Goal: Information Seeking & Learning: Learn about a topic

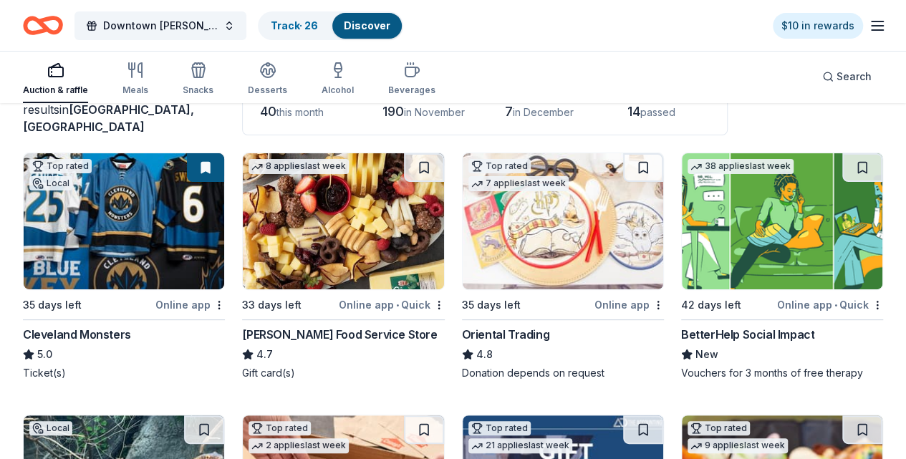
scroll to position [112, 0]
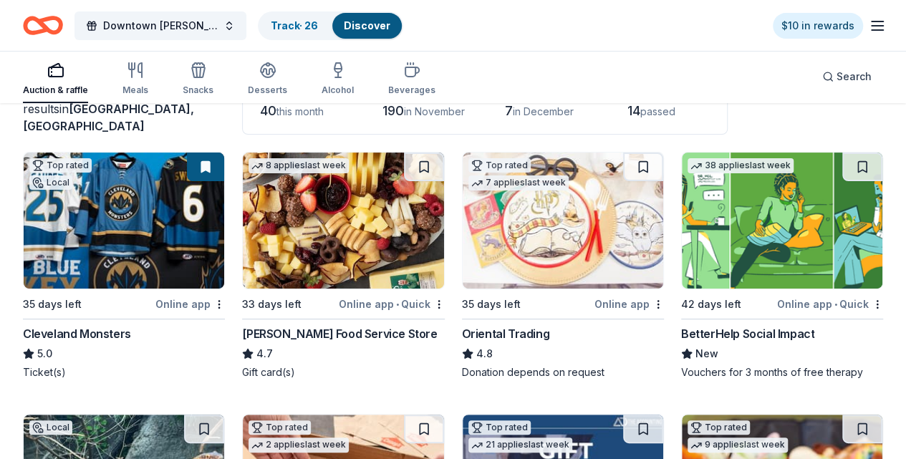
click at [125, 289] on img at bounding box center [124, 221] width 201 height 136
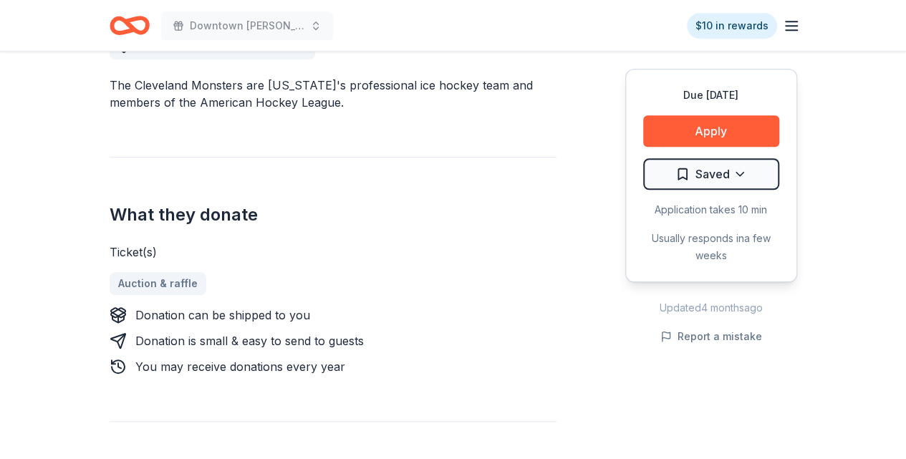
scroll to position [437, 0]
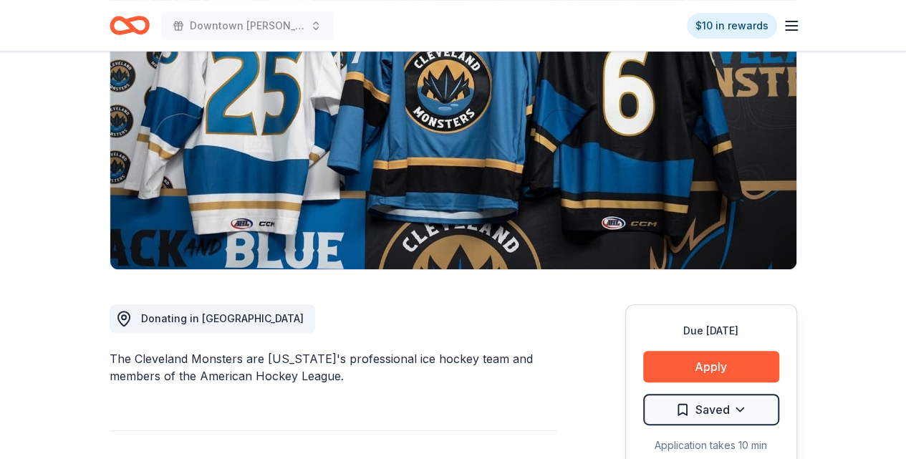
scroll to position [0, 0]
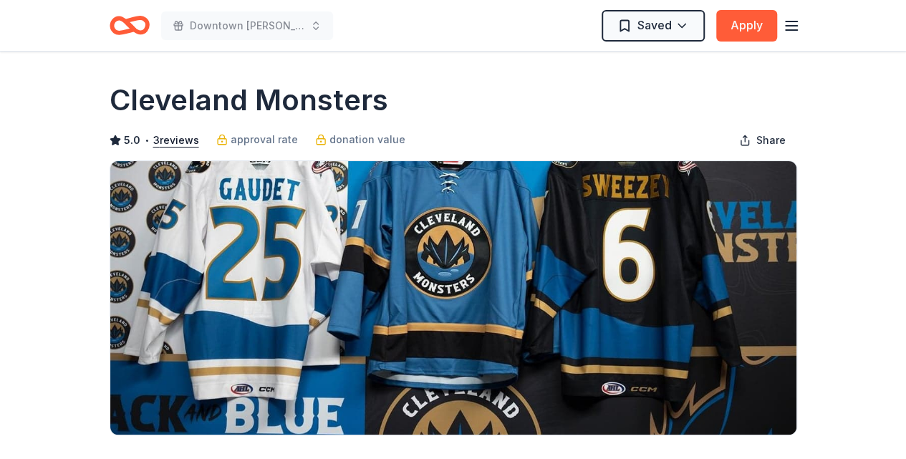
click at [122, 24] on icon "Home" at bounding box center [130, 26] width 40 height 34
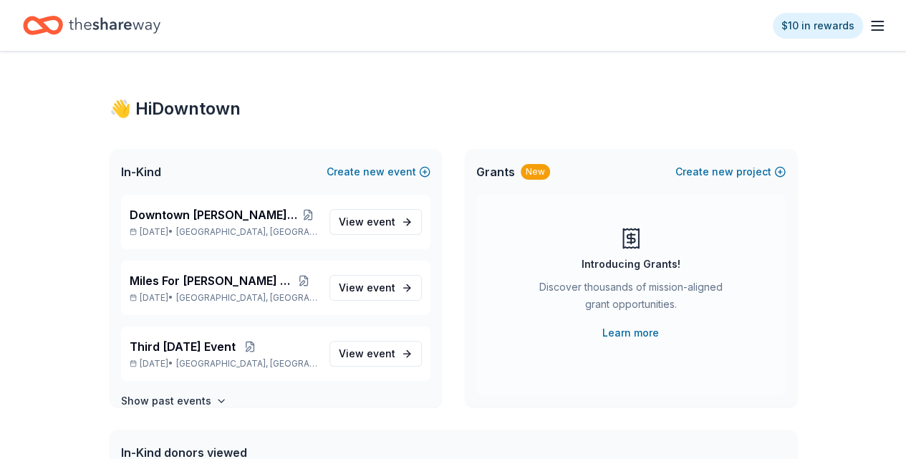
click at [869, 28] on icon "button" at bounding box center [877, 25] width 17 height 17
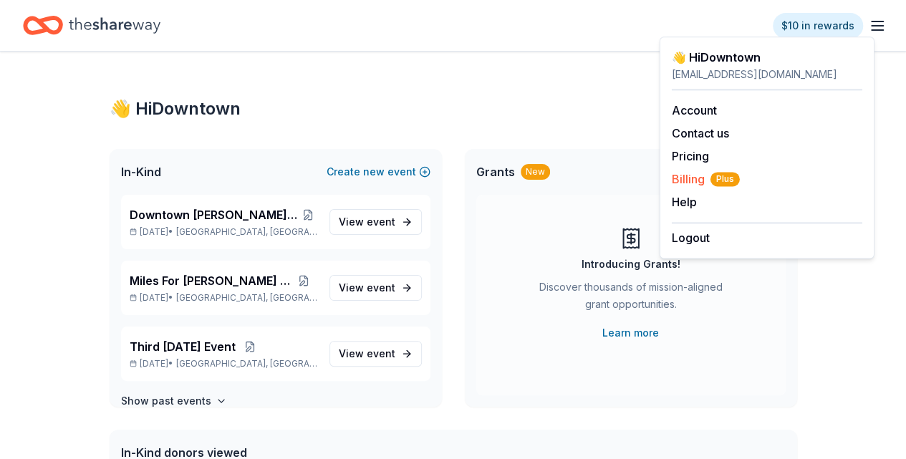
click at [688, 176] on span "Billing Plus" at bounding box center [706, 178] width 68 height 17
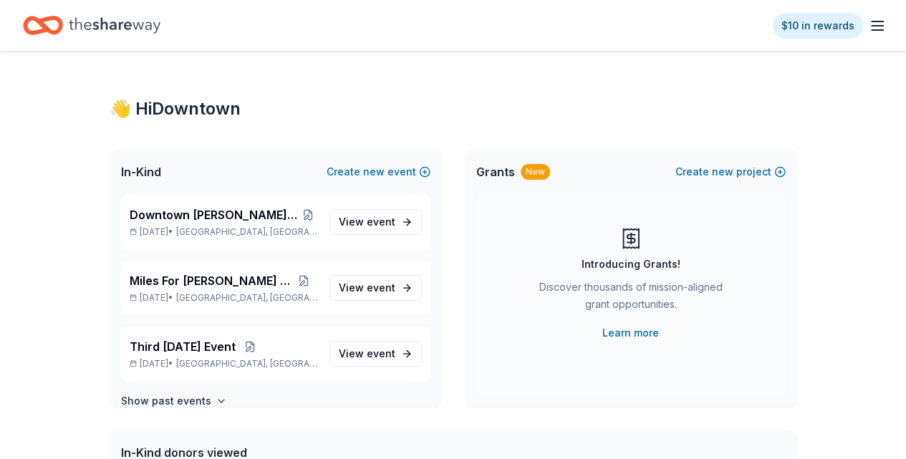
click at [498, 174] on span "Grants" at bounding box center [495, 171] width 39 height 17
click at [638, 335] on link "Learn more" at bounding box center [630, 332] width 57 height 17
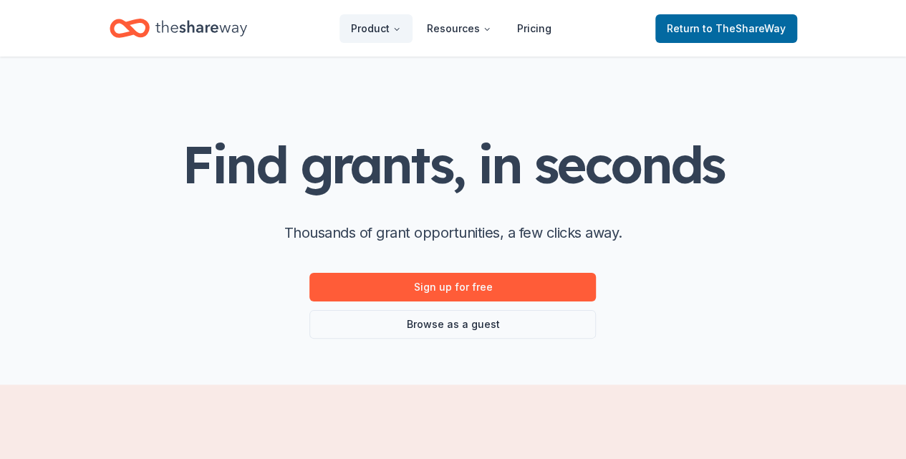
scroll to position [19, 0]
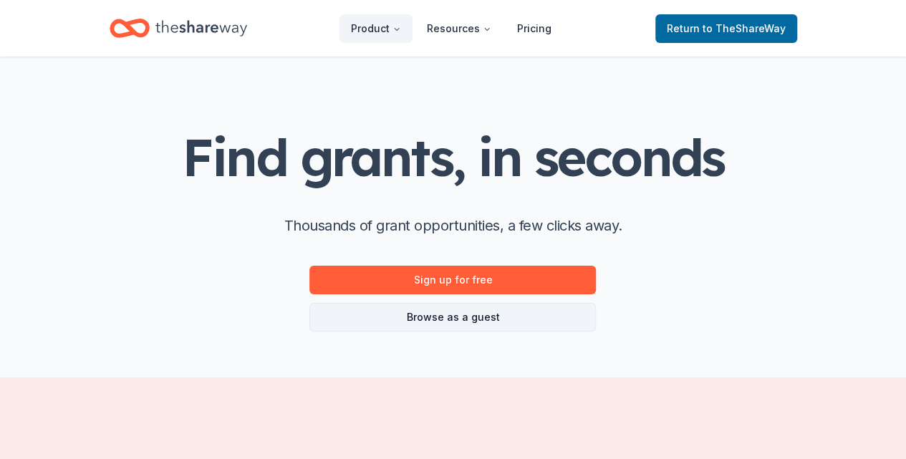
click at [437, 318] on link "Browse as a guest" at bounding box center [452, 317] width 287 height 29
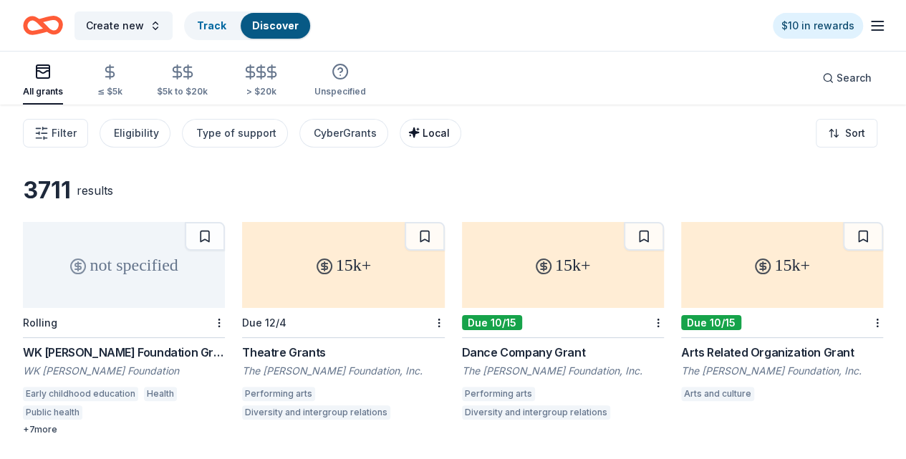
click at [428, 134] on span "Local" at bounding box center [436, 133] width 27 height 12
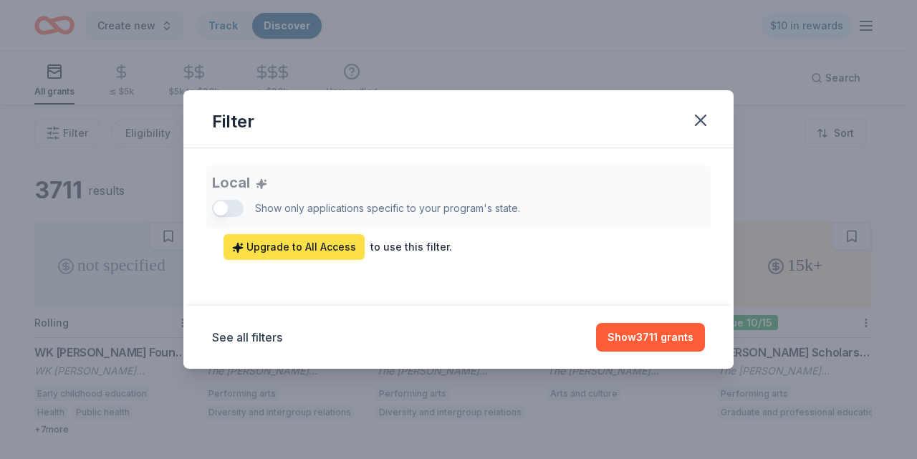
click at [295, 251] on span "Upgrade to All Access" at bounding box center [294, 247] width 124 height 17
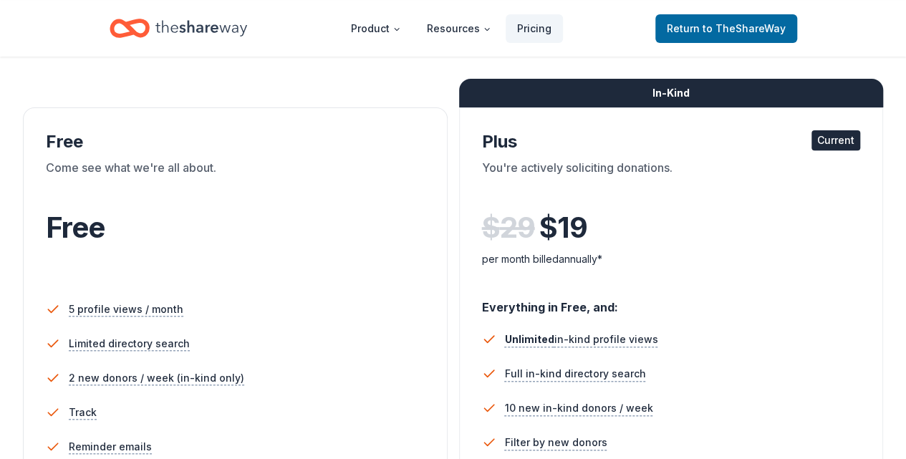
scroll to position [199, 0]
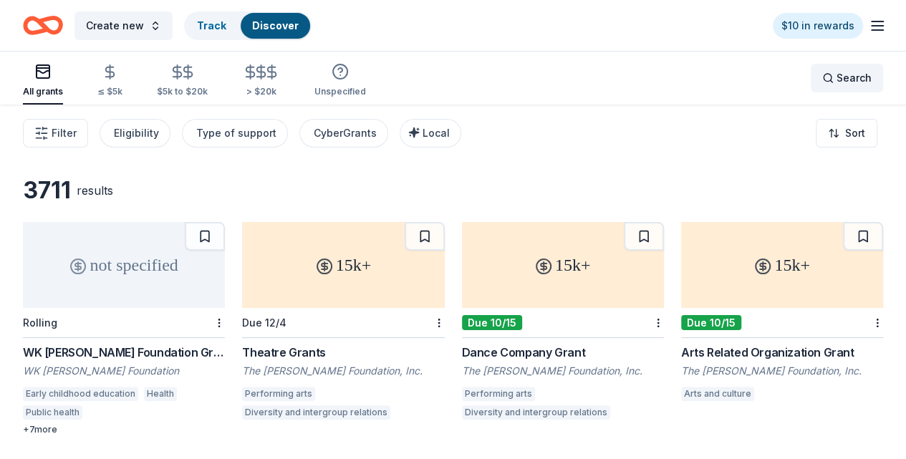
click at [837, 84] on span "Search" at bounding box center [854, 77] width 35 height 17
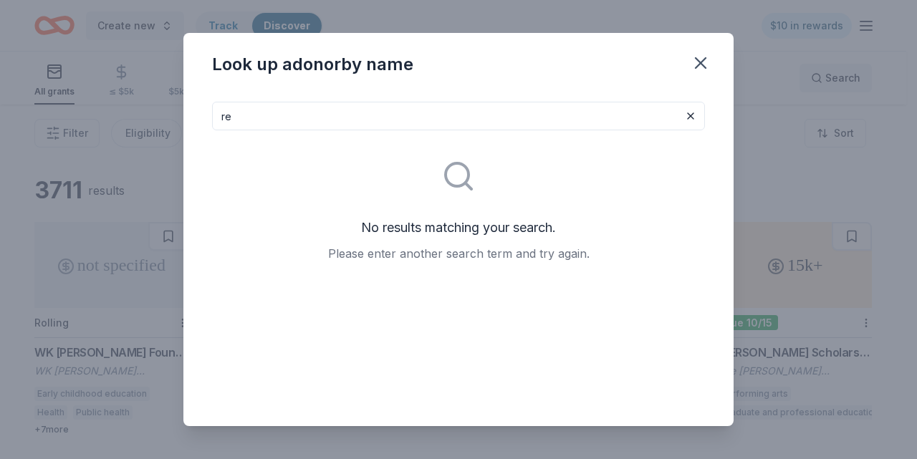
type input "r"
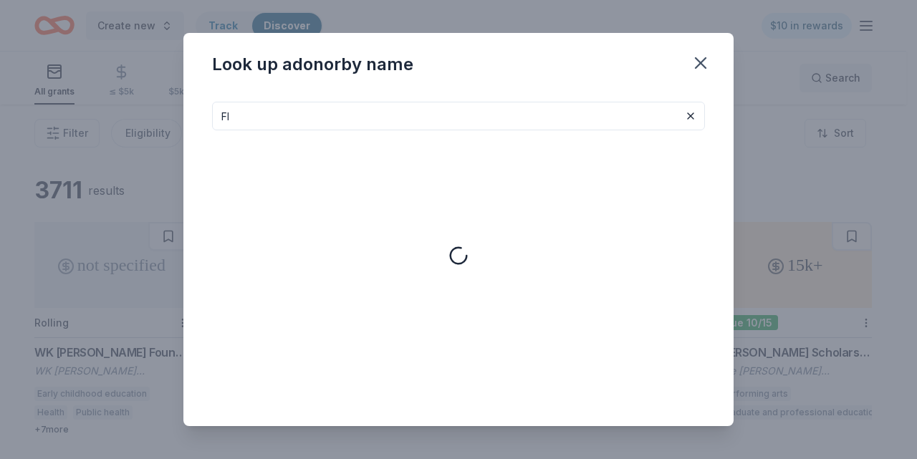
type input "F"
click at [701, 73] on icon "button" at bounding box center [700, 63] width 20 height 20
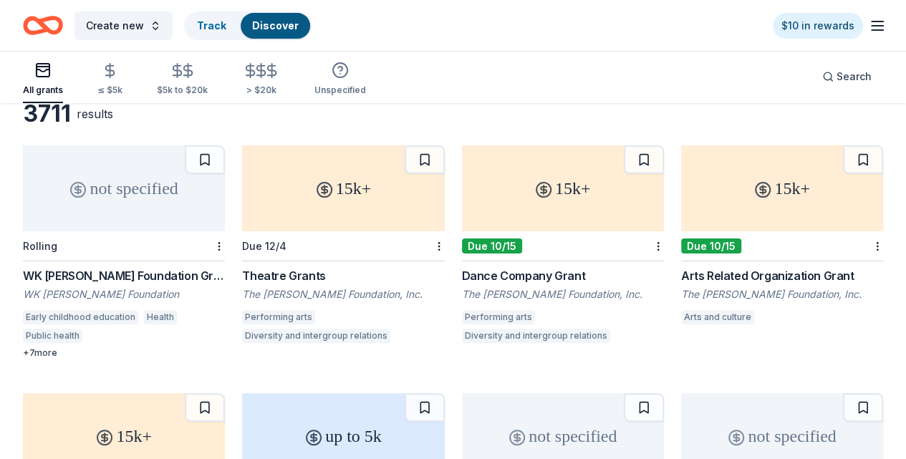
scroll to position [77, 0]
click at [462, 208] on div "15k+" at bounding box center [563, 188] width 202 height 86
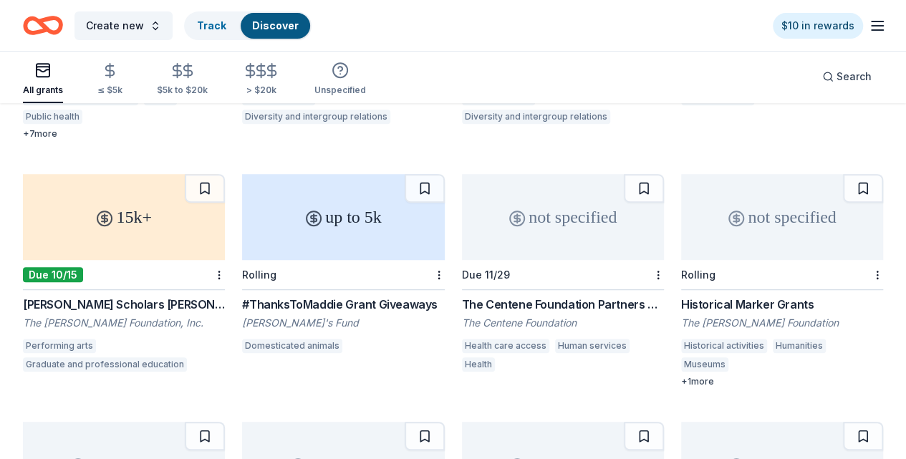
scroll to position [297, 0]
